Goal: Check status

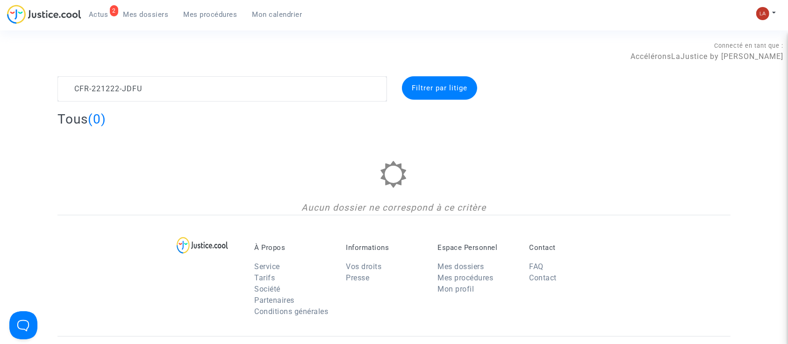
click at [145, 86] on textarea at bounding box center [223, 88] width 330 height 25
click at [125, 127] on div "Tous (2) Incomplets (2)" at bounding box center [394, 122] width 673 height 23
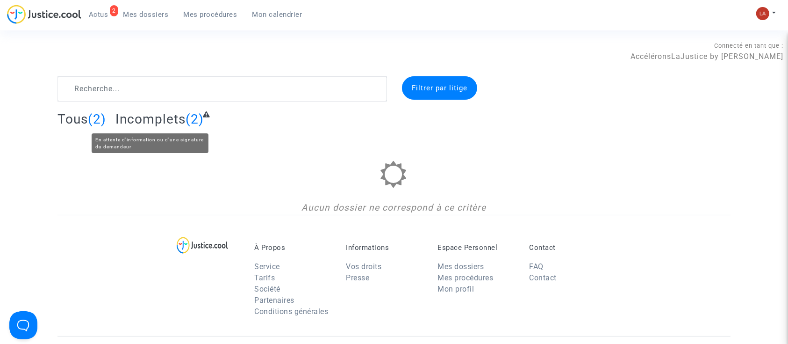
click at [130, 122] on span "Incomplets" at bounding box center [150, 118] width 70 height 15
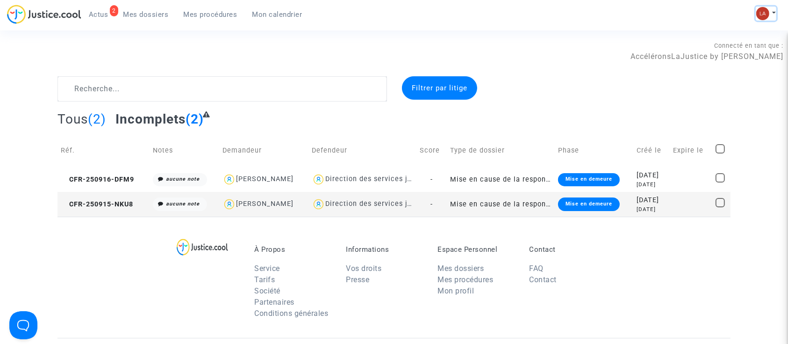
click at [771, 9] on button at bounding box center [766, 14] width 21 height 14
click at [730, 47] on link "Changer de compte" at bounding box center [729, 48] width 94 height 15
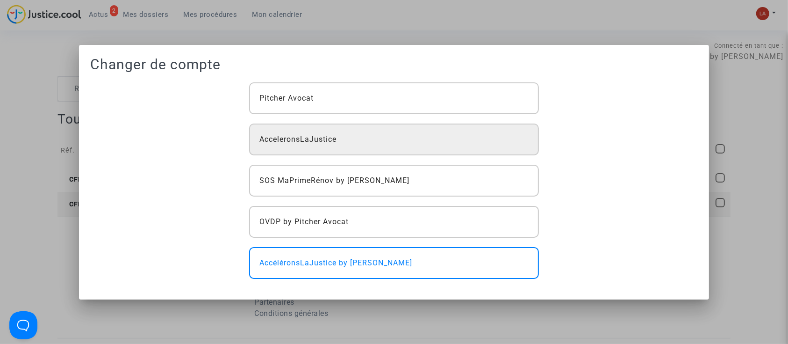
click at [333, 136] on span "AcceleronsLaJustice" at bounding box center [297, 139] width 77 height 11
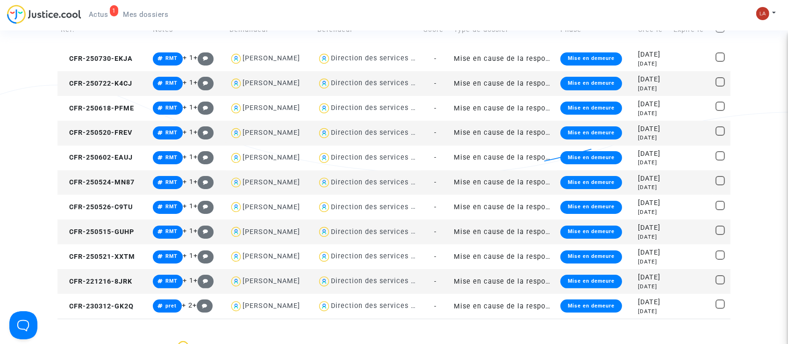
scroll to position [167, 0]
